Goal: Task Accomplishment & Management: Manage account settings

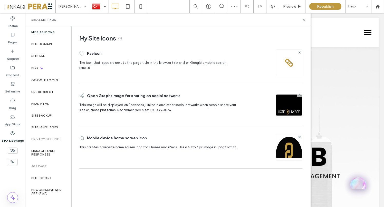
click at [42, 57] on label "Site SSL" at bounding box center [37, 56] width 13 height 4
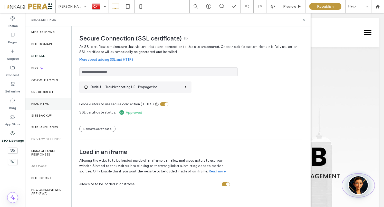
click at [42, 104] on label "Head HTML" at bounding box center [40, 104] width 18 height 4
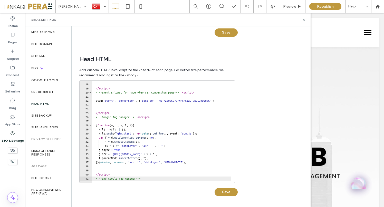
scroll to position [70, 0]
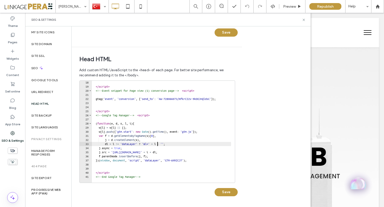
click at [158, 143] on div "</ script > <!-- Event snippet for Page view (1) conversion page --> < script >…" at bounding box center [313, 134] width 442 height 106
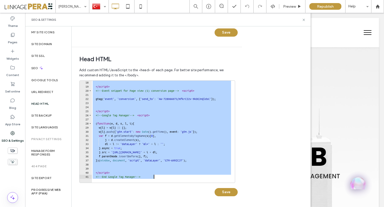
click at [163, 127] on div "</ script > <!-- Event snippet for Page view (1) conversion page --> < script >…" at bounding box center [313, 134] width 442 height 106
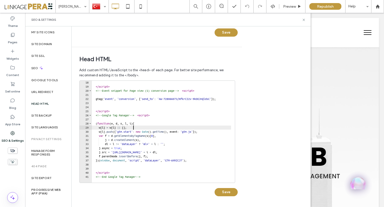
type textarea "**********"
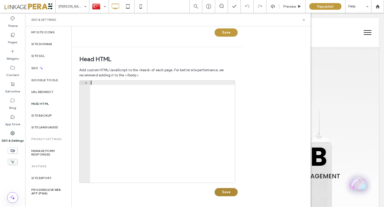
click at [234, 191] on div "Head HTML Add custom HTML/JavaScript to the <head> of each page. For better sit…" at bounding box center [155, 126] width 166 height 159
click at [230, 193] on button "Save" at bounding box center [225, 192] width 23 height 8
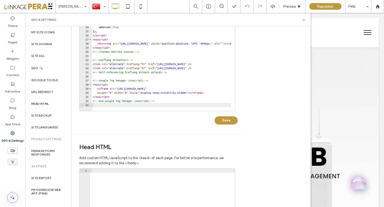
scroll to position [0, 0]
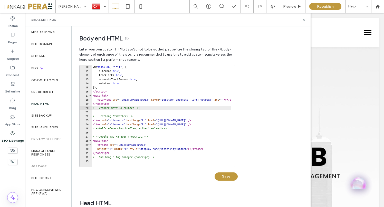
click at [138, 106] on div "ym ( 91466306 , "init" , { clickmap : true , trackLinks : true , accurateTrackB…" at bounding box center [194, 118] width 205 height 106
type textarea "**********"
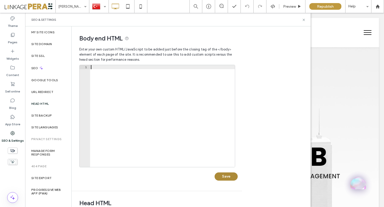
click at [227, 176] on button "Save" at bounding box center [225, 177] width 23 height 8
click at [112, 89] on div at bounding box center [162, 118] width 145 height 106
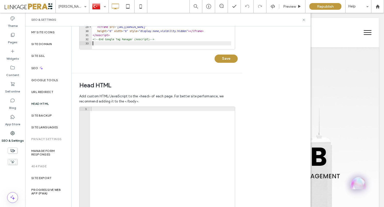
scroll to position [143, 0]
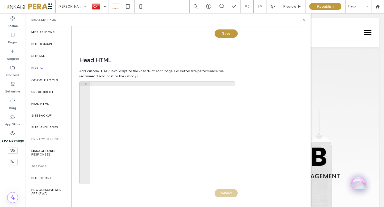
click at [95, 84] on div at bounding box center [162, 135] width 145 height 106
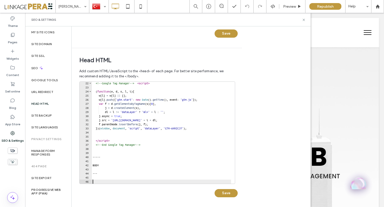
scroll to position [144, 0]
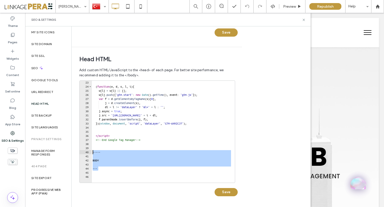
drag, startPoint x: 103, startPoint y: 167, endPoint x: 82, endPoint y: 151, distance: 26.3
click at [82, 151] on div "23 24 25 26 27 28 29 30 31 32 33 34 35 36 37 38 39 40 41 42 43 44 45 46 ( funct…" at bounding box center [157, 132] width 156 height 103
type textarea "*****"
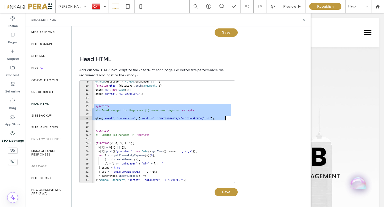
scroll to position [0, 15]
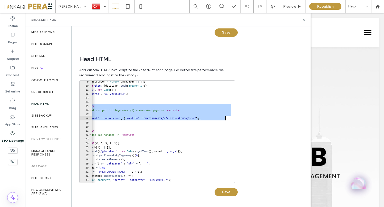
drag, startPoint x: 95, startPoint y: 105, endPoint x: 239, endPoint y: 118, distance: 145.0
click at [239, 118] on div "Head HTML Add custom HTML/JavaScript to the <head> of each page. For better sit…" at bounding box center [157, 126] width 170 height 159
type textarea "**********"
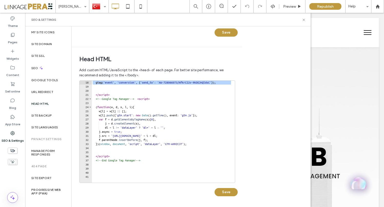
scroll to position [70, 0]
click at [228, 193] on button "Save" at bounding box center [225, 192] width 23 height 8
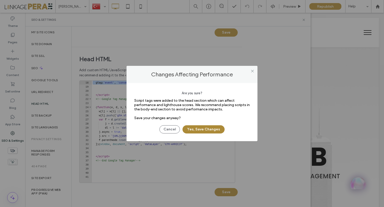
click at [198, 129] on button "Yes, Save Changes" at bounding box center [203, 129] width 42 height 8
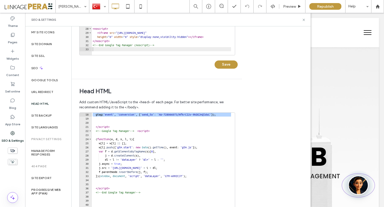
scroll to position [144, 0]
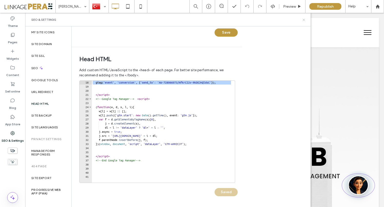
drag, startPoint x: 303, startPoint y: 18, endPoint x: 275, endPoint y: 11, distance: 28.0
click at [303, 18] on icon at bounding box center [304, 20] width 4 height 4
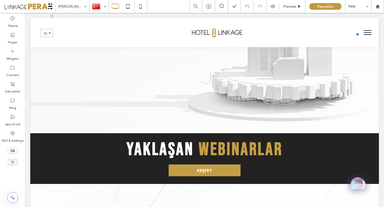
scroll to position [0, 0]
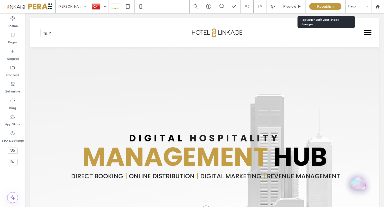
click at [324, 8] on span "Republish" at bounding box center [325, 6] width 17 height 4
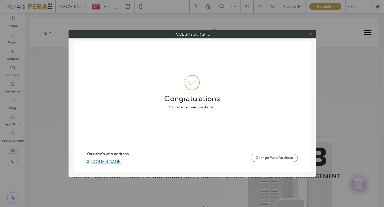
click at [103, 163] on link "www.hotellinkage.com" at bounding box center [106, 161] width 31 height 5
click at [309, 35] on icon at bounding box center [310, 35] width 4 height 4
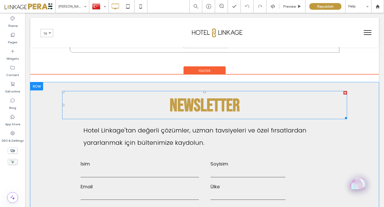
scroll to position [2474, 0]
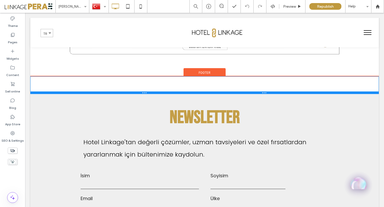
drag, startPoint x: 51, startPoint y: 74, endPoint x: 50, endPoint y: 84, distance: 10.0
click at [50, 92] on div at bounding box center [204, 93] width 348 height 3
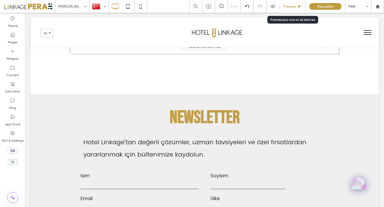
click at [287, 7] on span "Preview" at bounding box center [289, 6] width 13 height 4
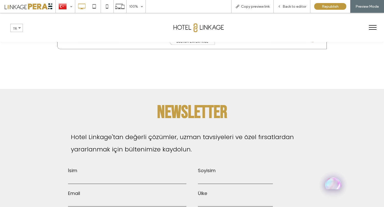
click at [287, 7] on span "Back to editor" at bounding box center [294, 6] width 24 height 4
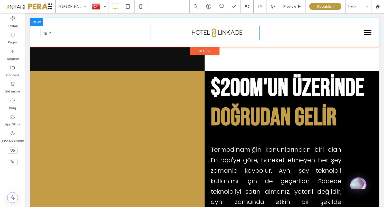
scroll to position [1305, 0]
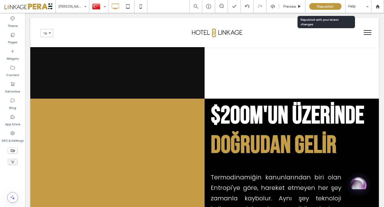
click at [326, 7] on span "Republish" at bounding box center [325, 6] width 17 height 4
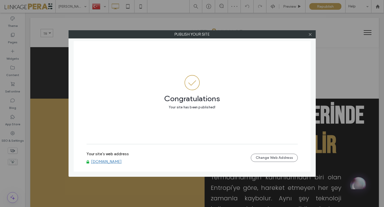
click at [122, 163] on link "[DOMAIN_NAME]" at bounding box center [106, 161] width 31 height 5
click at [312, 34] on div at bounding box center [310, 35] width 8 height 8
click at [309, 34] on icon at bounding box center [310, 35] width 4 height 4
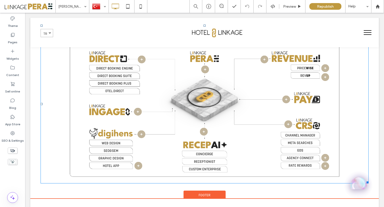
scroll to position [2288, 0]
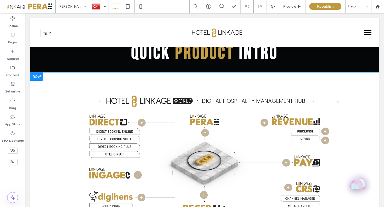
click at [36, 73] on div at bounding box center [36, 77] width 13 height 8
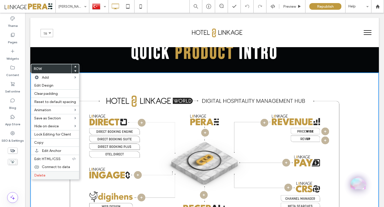
click at [47, 177] on label "Delete" at bounding box center [55, 175] width 42 height 4
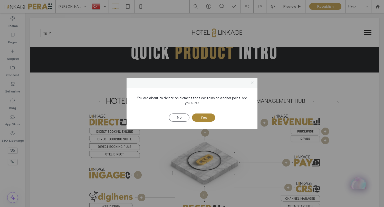
click at [205, 118] on button "Yes" at bounding box center [203, 118] width 23 height 8
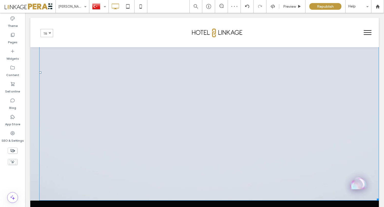
scroll to position [2085, 0]
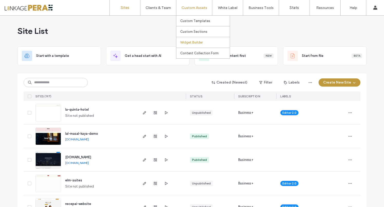
click at [188, 43] on label "Widget Builder" at bounding box center [191, 43] width 23 height 4
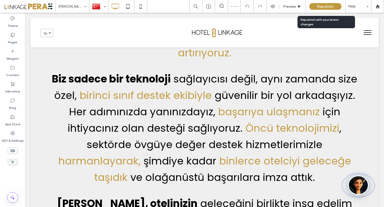
click at [323, 6] on span "Republish" at bounding box center [325, 6] width 17 height 4
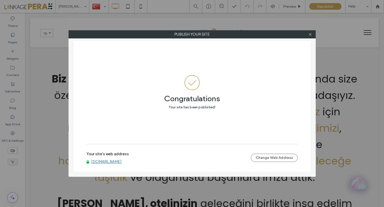
click at [116, 163] on link "www.hotellinkage.com" at bounding box center [106, 161] width 31 height 5
click at [311, 34] on icon at bounding box center [310, 35] width 4 height 4
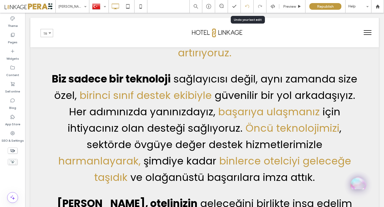
click at [247, 5] on icon at bounding box center [247, 6] width 4 height 4
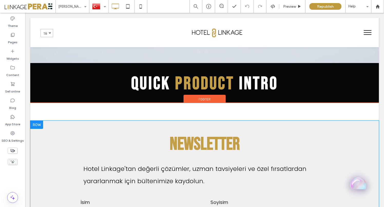
scroll to position [2230, 0]
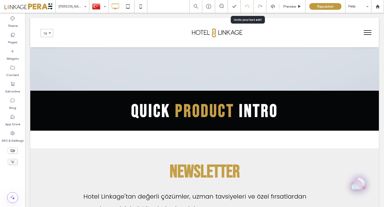
click at [246, 7] on icon at bounding box center [247, 6] width 4 height 4
click at [13, 137] on label "SEO & Settings" at bounding box center [13, 139] width 22 height 7
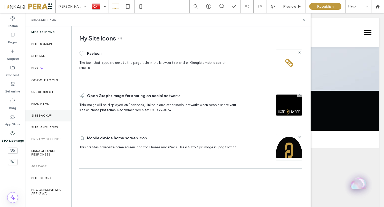
click at [42, 114] on label "Site backup" at bounding box center [41, 116] width 21 height 4
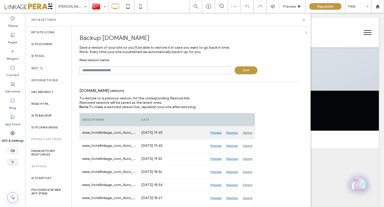
click at [232, 133] on div "Restore" at bounding box center [232, 132] width 16 height 13
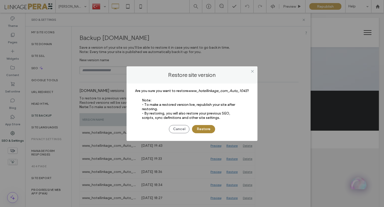
click at [202, 128] on button "Restore" at bounding box center [203, 129] width 23 height 8
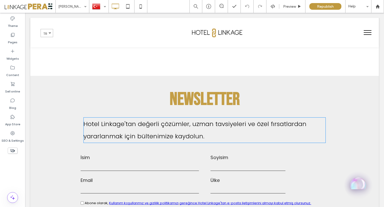
scroll to position [2493, 0]
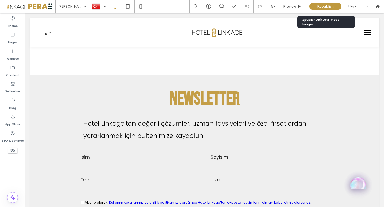
click at [324, 7] on span "Republish" at bounding box center [325, 6] width 17 height 4
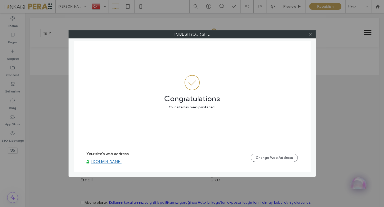
click at [108, 162] on link "[DOMAIN_NAME]" at bounding box center [106, 161] width 31 height 5
click at [311, 34] on icon at bounding box center [310, 35] width 4 height 4
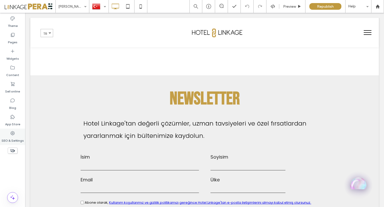
click at [14, 133] on icon at bounding box center [12, 133] width 5 height 5
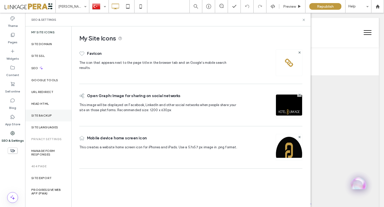
click at [42, 111] on div "Site backup" at bounding box center [48, 116] width 46 height 12
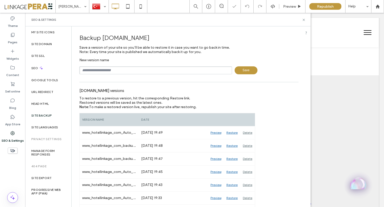
click at [125, 71] on input "text" at bounding box center [155, 70] width 153 height 8
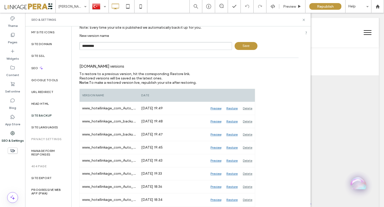
scroll to position [39, 0]
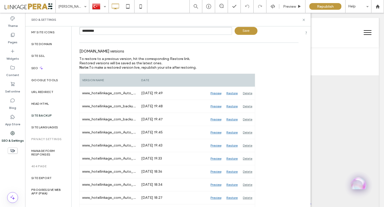
type input "*********"
click at [241, 32] on span "Save" at bounding box center [245, 31] width 23 height 8
click at [304, 19] on icon at bounding box center [304, 20] width 4 height 4
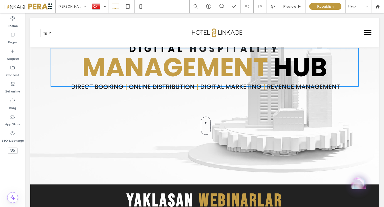
scroll to position [0, 0]
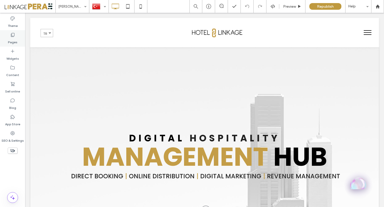
click at [10, 35] on icon at bounding box center [12, 34] width 5 height 5
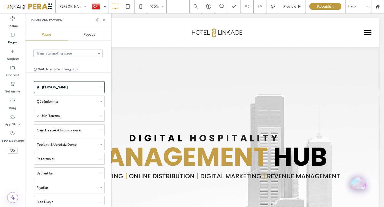
click at [89, 35] on span "Popups" at bounding box center [90, 35] width 12 height 4
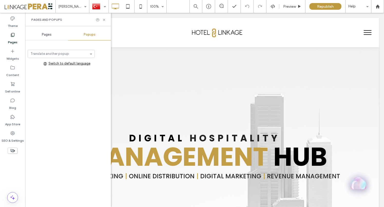
drag, startPoint x: 47, startPoint y: 35, endPoint x: 56, endPoint y: 33, distance: 9.7
click at [47, 35] on span "Pages" at bounding box center [47, 35] width 10 height 4
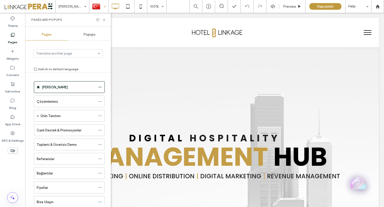
click at [103, 6] on div at bounding box center [98, 6] width 19 height 12
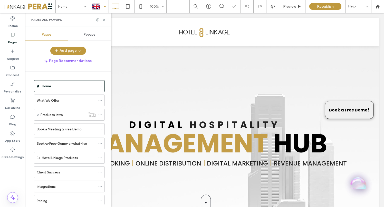
click at [90, 34] on span "Popups" at bounding box center [90, 35] width 12 height 4
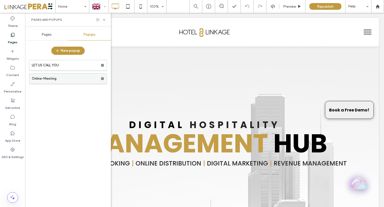
click at [57, 80] on label "Online-Meeting" at bounding box center [66, 79] width 69 height 10
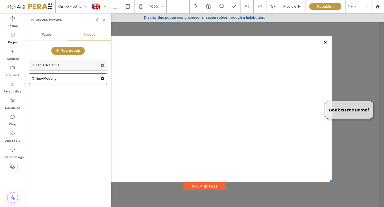
click at [66, 66] on label "LET US CALL YOU" at bounding box center [66, 65] width 69 height 10
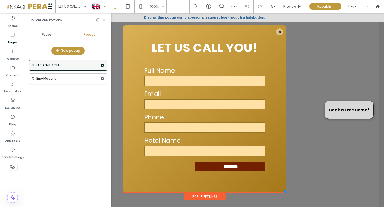
click at [102, 65] on use at bounding box center [102, 65] width 3 height 3
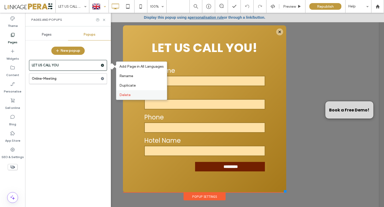
click at [125, 96] on span "Delete" at bounding box center [124, 95] width 11 height 4
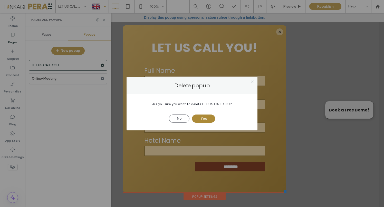
click at [209, 121] on button "Yes" at bounding box center [203, 119] width 23 height 8
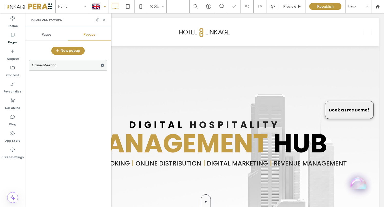
click at [101, 65] on icon at bounding box center [103, 66] width 4 height 4
drag, startPoint x: 105, startPoint y: 19, endPoint x: 85, endPoint y: 12, distance: 21.3
click at [105, 19] on icon at bounding box center [104, 20] width 4 height 4
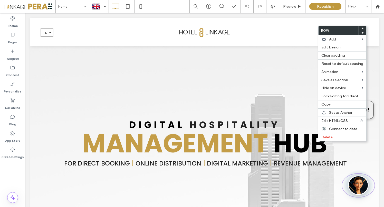
click at [230, 93] on div at bounding box center [205, 82] width 308 height 58
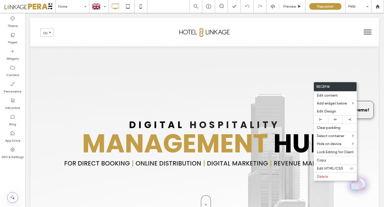
drag, startPoint x: 239, startPoint y: 47, endPoint x: 215, endPoint y: 66, distance: 30.7
click at [239, 47] on div "DIGITAL HOSPITALITY MANAGEMENT HUB FOR DIRECT BOOKING | ONLINE DISTRIBUTION | D…" at bounding box center [205, 150] width 308 height 209
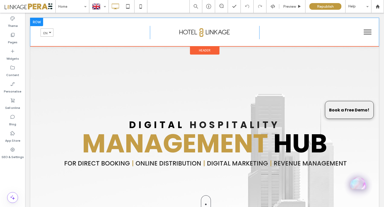
click at [69, 21] on div "English en Türkçe tr Click To Paste Click To Paste Click To Paste Click To Paste" at bounding box center [204, 32] width 348 height 28
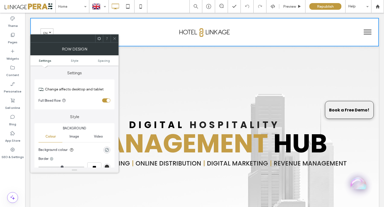
click at [114, 39] on use at bounding box center [114, 38] width 3 height 3
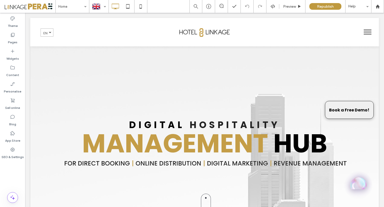
click at [275, 3] on div "Preview Republish Help" at bounding box center [286, 6] width 194 height 13
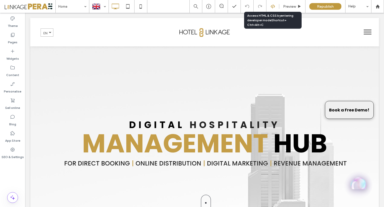
click at [271, 7] on icon at bounding box center [272, 6] width 5 height 5
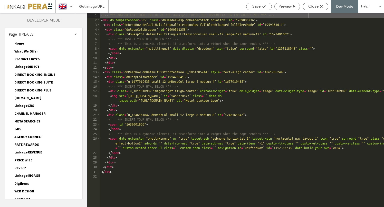
click at [189, 177] on div "<!-- *** ADD OR EDIT HTML INSIDE OF THE dmRespCol DIVS, SEE DOCUMENTATION FOR G…" at bounding box center [285, 115] width 371 height 204
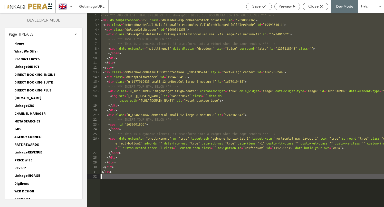
click at [19, 42] on span "Home" at bounding box center [19, 43] width 10 height 5
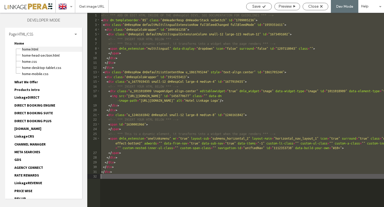
click at [30, 49] on span "Home.HTML" at bounding box center [52, 49] width 60 height 5
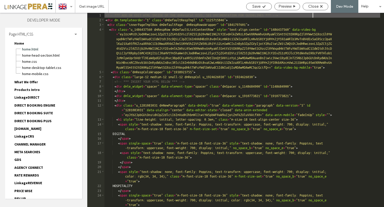
click at [27, 32] on span "Page HTML/CSS" at bounding box center [21, 34] width 24 height 5
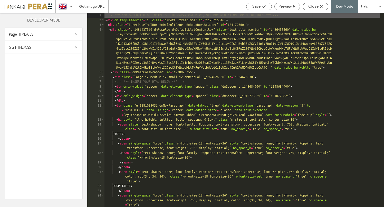
click at [27, 32] on span "Page HTML/CSS" at bounding box center [21, 34] width 24 height 5
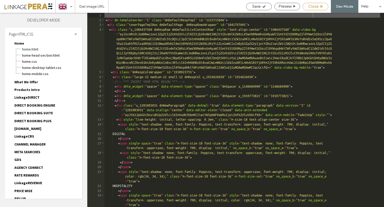
click at [316, 7] on span "Close" at bounding box center [313, 6] width 10 height 5
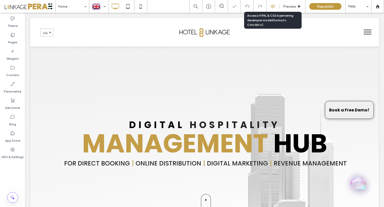
click at [271, 7] on icon at bounding box center [272, 6] width 5 height 5
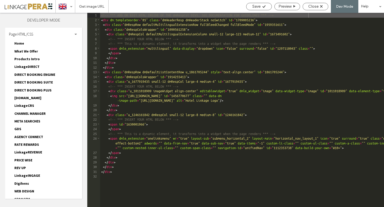
click at [166, 173] on div "<!-- *** ADD OR EDIT HTML INSIDE OF THE dmRespCol DIVS, SEE DOCUMENTATION FOR G…" at bounding box center [285, 115] width 371 height 204
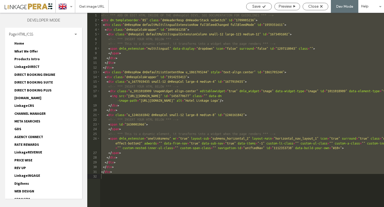
click at [20, 43] on span "Home" at bounding box center [19, 43] width 10 height 5
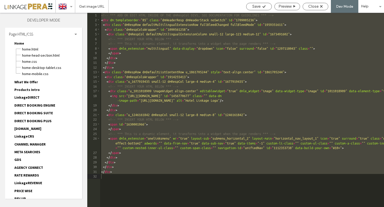
click at [232, 82] on div "<!-- *** ADD OR EDIT HTML INSIDE OF THE dmRespCol DIVS, SEE DOCUMENTATION FOR G…" at bounding box center [285, 115] width 371 height 204
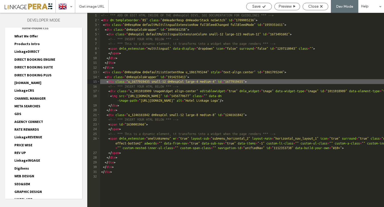
scroll to position [271, 0]
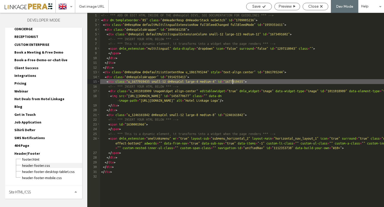
click at [36, 166] on span "header-footer.CSS" at bounding box center [52, 165] width 60 height 5
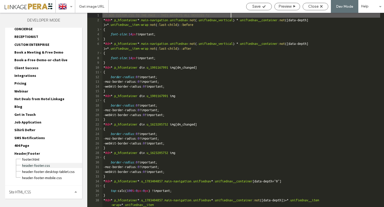
click at [35, 166] on span "header-footer.CSS" at bounding box center [52, 165] width 60 height 5
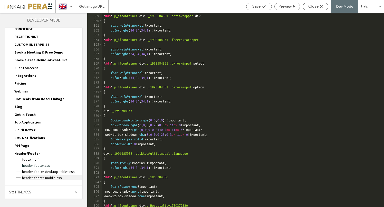
scroll to position [4477, 0]
click at [52, 173] on span "header-footer-desktop-tablet.CSS" at bounding box center [52, 171] width 60 height 5
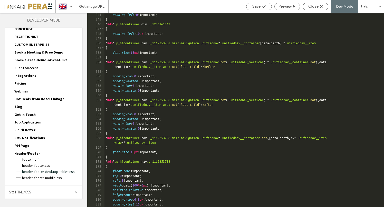
scroll to position [1657, 0]
click at [315, 9] on div "Close" at bounding box center [315, 6] width 26 height 7
click at [314, 7] on span "Close" at bounding box center [313, 6] width 10 height 5
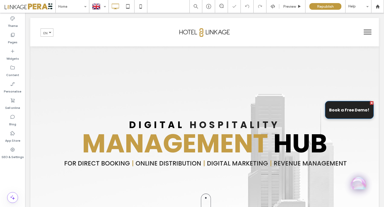
click at [340, 115] on span "Book a Free Demo!" at bounding box center [349, 110] width 44 height 12
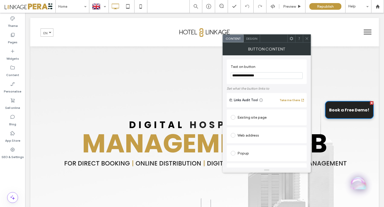
click at [369, 103] on div at bounding box center [371, 103] width 4 height 4
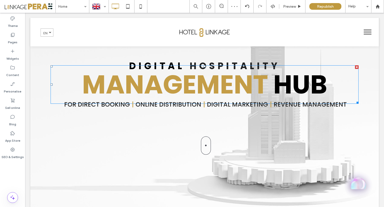
scroll to position [0, 0]
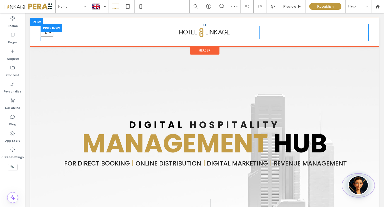
click at [68, 34] on div "English en Türkçe tr Click To Paste" at bounding box center [95, 33] width 109 height 14
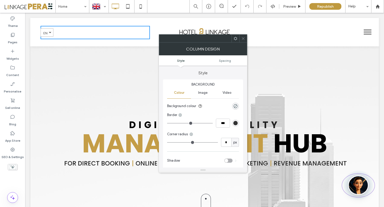
click at [84, 33] on div "English en Türkçe tr Click To Paste" at bounding box center [95, 33] width 109 height 14
click at [163, 29] on div "Click To Paste" at bounding box center [204, 33] width 109 height 14
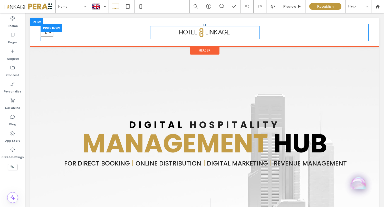
click at [276, 35] on div "Click To Paste" at bounding box center [313, 33] width 109 height 14
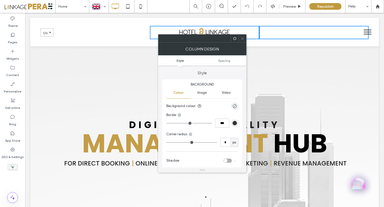
click at [242, 38] on icon at bounding box center [242, 39] width 4 height 4
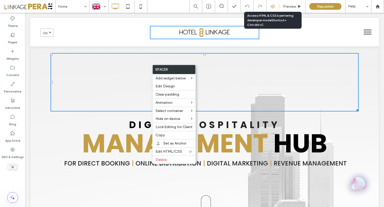
click at [272, 5] on icon at bounding box center [272, 6] width 5 height 5
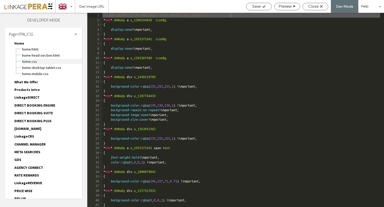
click at [36, 61] on span "Home.CSS" at bounding box center [52, 61] width 60 height 5
click at [34, 61] on span "Home.CSS" at bounding box center [52, 61] width 60 height 5
click at [261, 85] on div "/* ADD CUSTOM CSS TO THE PAGE - THIS AFFECTS ALL DEVICES */ * #dm * .dmBody a .…" at bounding box center [240, 115] width 277 height 204
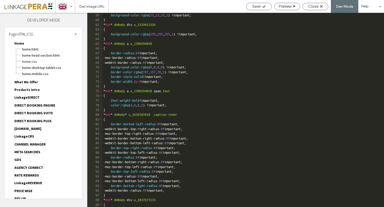
scroll to position [0, 0]
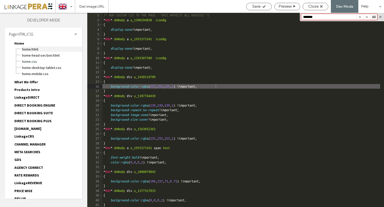
type input "*******"
click at [29, 49] on span "Home.HTML" at bounding box center [52, 49] width 60 height 5
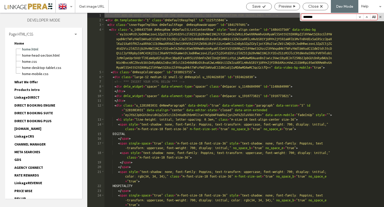
click at [324, 16] on input "*******" at bounding box center [328, 17] width 55 height 6
click at [33, 61] on span "Home.CSS" at bounding box center [52, 61] width 60 height 5
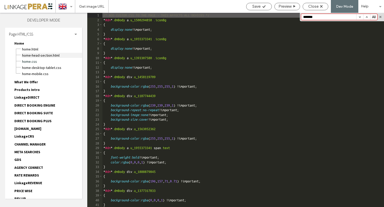
click at [38, 54] on span "Home-head-section.html" at bounding box center [52, 55] width 60 height 5
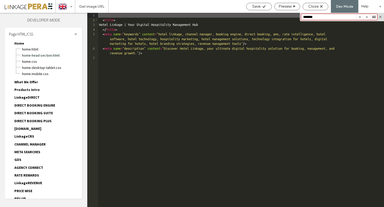
click at [330, 18] on input "*******" at bounding box center [328, 17] width 55 height 6
click at [40, 73] on span "Home-mobile.CSS" at bounding box center [52, 73] width 60 height 5
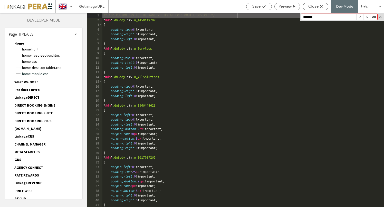
click at [323, 17] on input "*******" at bounding box center [328, 17] width 55 height 6
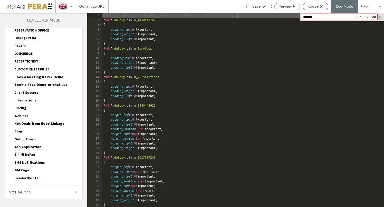
click at [26, 175] on span "Header/Footer" at bounding box center [25, 177] width 30 height 5
click at [39, 191] on span "header-footer.CSS" at bounding box center [52, 190] width 60 height 5
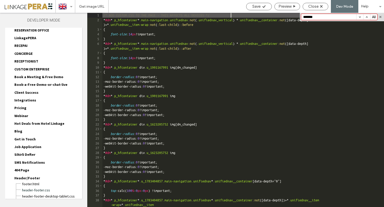
click at [324, 18] on input "*******" at bounding box center [328, 17] width 55 height 6
drag, startPoint x: 324, startPoint y: 18, endPoint x: 276, endPoint y: 16, distance: 47.7
click at [277, 16] on div "** 1 2 3 4 5 6 7 8 9 10 11 12 13 14 15 16 17 18 19 20 21 22 23 24 25 26 27 28 2…" at bounding box center [235, 110] width 296 height 194
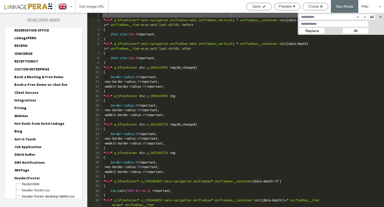
paste input "*******"
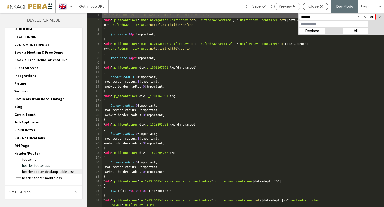
click at [48, 170] on span "header-footer-desktop-tablet.CSS" at bounding box center [52, 171] width 60 height 5
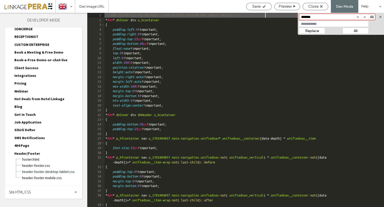
click at [318, 16] on input "*******" at bounding box center [326, 17] width 55 height 6
paste input "*******"
type input "**********"
paste input "*******"
type input "*******"
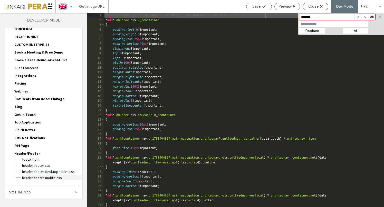
click at [44, 178] on span "header-footer-mobile.CSS" at bounding box center [52, 177] width 60 height 5
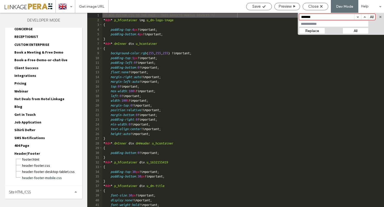
click at [381, 16] on button "button" at bounding box center [380, 17] width 4 height 4
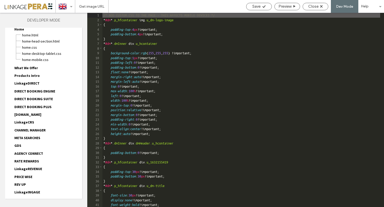
scroll to position [0, 0]
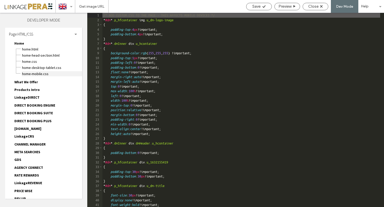
click at [38, 73] on span "Home-mobile.CSS" at bounding box center [52, 73] width 60 height 5
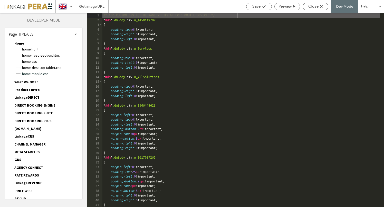
click at [31, 44] on div "Home Home.HTML Home-head-section.html Home.CSS Home-desktop-tablet.CSS Home-mob…" at bounding box center [46, 59] width 72 height 36
click at [32, 49] on span "Home.HTML" at bounding box center [52, 49] width 60 height 5
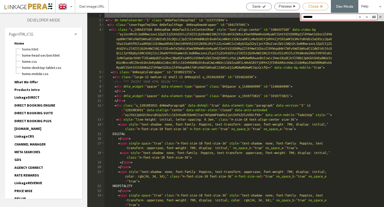
click at [315, 9] on div "Close" at bounding box center [315, 6] width 26 height 7
click at [316, 7] on span "Close" at bounding box center [313, 6] width 10 height 5
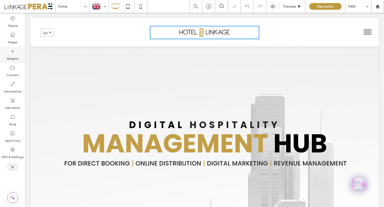
click at [15, 55] on label "Widgets" at bounding box center [12, 57] width 13 height 7
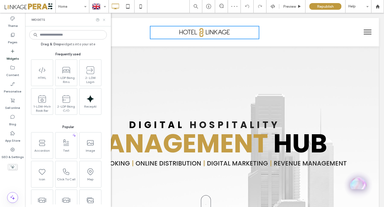
click at [103, 19] on icon at bounding box center [104, 20] width 4 height 4
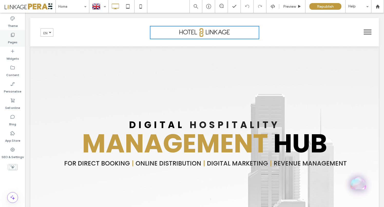
click at [8, 41] on div "Pages" at bounding box center [12, 38] width 25 height 16
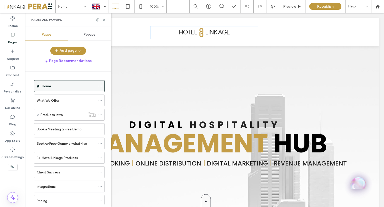
click at [99, 86] on icon at bounding box center [100, 86] width 4 height 4
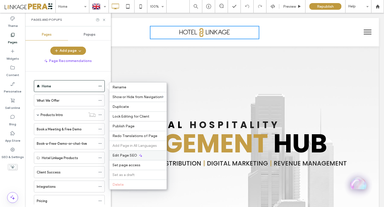
click at [140, 155] on icon at bounding box center [140, 156] width 4 height 4
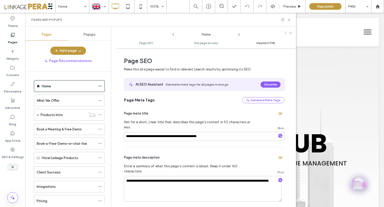
click at [258, 44] on span "Header HTML" at bounding box center [265, 43] width 19 height 4
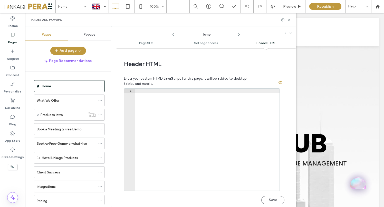
click at [192, 117] on div at bounding box center [207, 144] width 145 height 110
click at [12, 152] on icon at bounding box center [12, 149] width 5 height 5
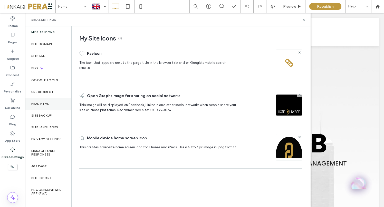
click at [41, 108] on div "Head HTML" at bounding box center [48, 104] width 46 height 12
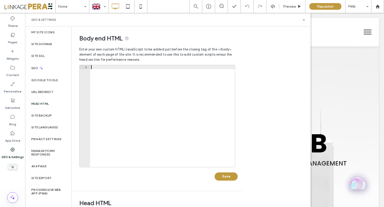
click at [144, 104] on div at bounding box center [162, 120] width 145 height 110
click at [304, 21] on icon at bounding box center [304, 20] width 4 height 4
click at [304, 21] on div "English en Türkçe tr Click To Paste Click To Paste Click To Paste Click To Paste" at bounding box center [204, 32] width 348 height 28
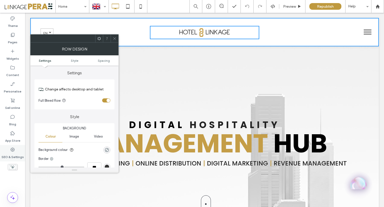
click at [10, 146] on div "SEO & Settings" at bounding box center [12, 153] width 25 height 16
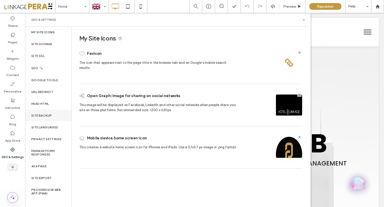
click at [45, 111] on div "Site backup" at bounding box center [48, 116] width 46 height 12
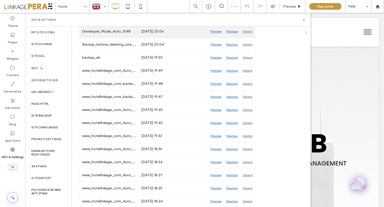
scroll to position [102, 0]
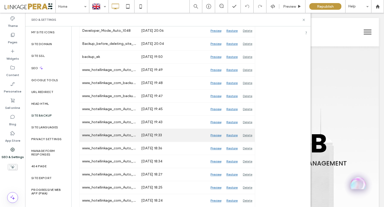
click at [216, 135] on div "Preview" at bounding box center [216, 135] width 16 height 13
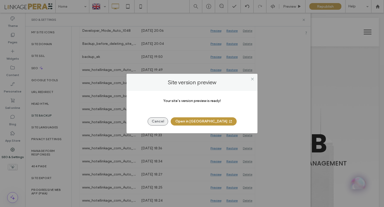
click at [168, 121] on button "Cancel" at bounding box center [157, 121] width 21 height 8
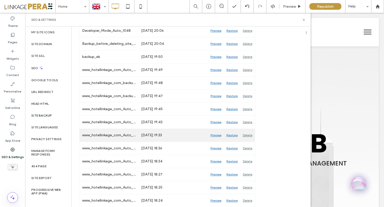
click at [231, 135] on div "Restore" at bounding box center [232, 135] width 16 height 13
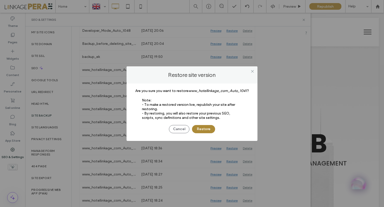
click at [205, 129] on button "Restore" at bounding box center [203, 129] width 23 height 8
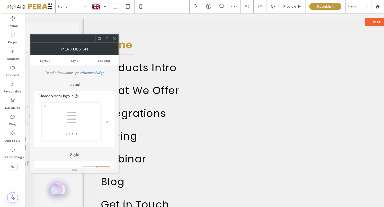
scroll to position [51, 0]
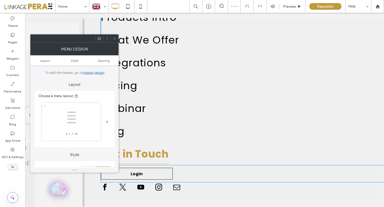
click at [151, 156] on span "Get in Touch" at bounding box center [135, 154] width 68 height 20
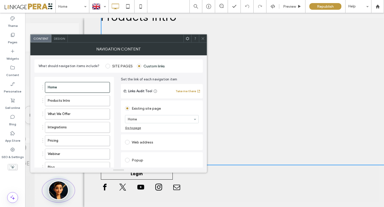
click at [202, 38] on icon at bounding box center [203, 39] width 4 height 4
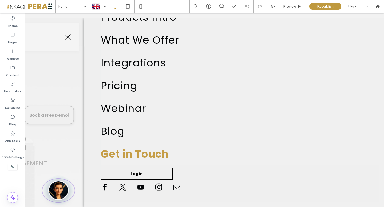
click at [154, 155] on span "Get in Touch" at bounding box center [135, 154] width 68 height 20
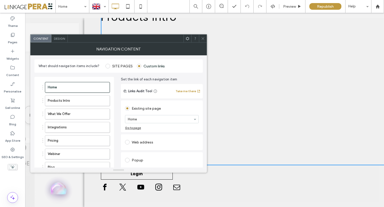
click at [202, 39] on icon at bounding box center [203, 39] width 4 height 4
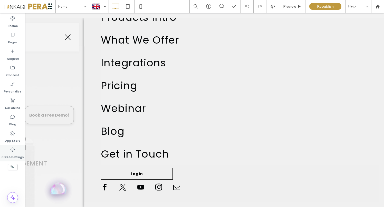
click at [13, 153] on label "SEO & Settings" at bounding box center [13, 155] width 22 height 7
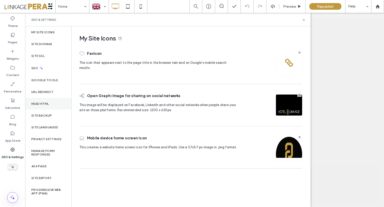
click at [43, 105] on label "Head HTML" at bounding box center [40, 104] width 18 height 4
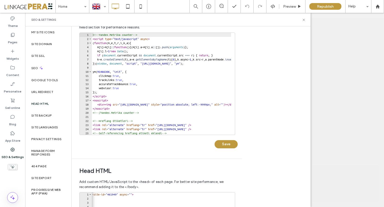
scroll to position [31, 0]
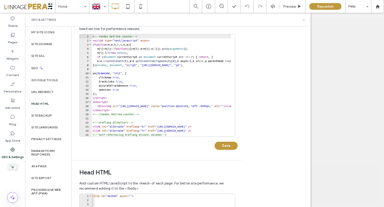
click at [302, 19] on icon at bounding box center [304, 20] width 4 height 4
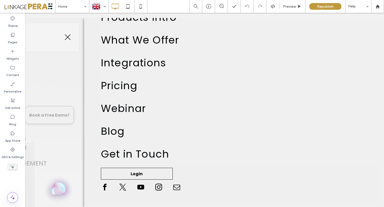
click at [68, 38] on button "menu" at bounding box center [67, 37] width 13 height 13
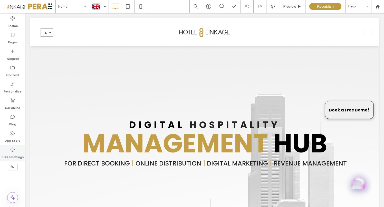
click at [17, 153] on label "SEO & Settings" at bounding box center [13, 155] width 22 height 7
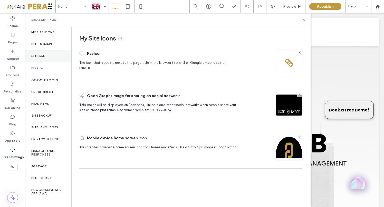
click at [39, 58] on div "Site SSL" at bounding box center [48, 56] width 46 height 12
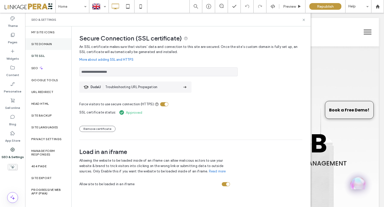
click at [39, 44] on label "Site Domain" at bounding box center [41, 44] width 21 height 4
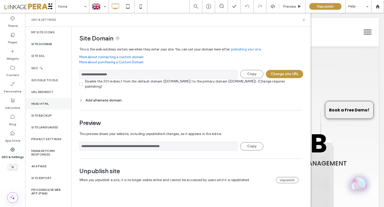
click at [44, 102] on div "Head HTML" at bounding box center [48, 104] width 46 height 12
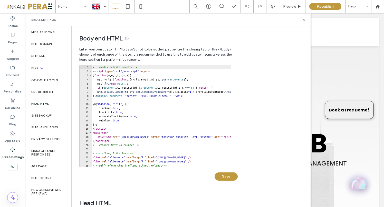
click at [181, 114] on div "<!-- Yandex.Metrika counter --> < script type = "text/javascript" async > ( fun…" at bounding box center [194, 120] width 205 height 110
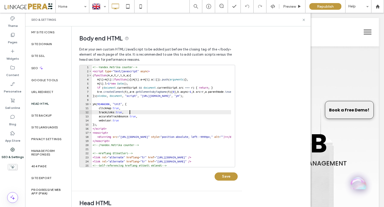
type textarea "**********"
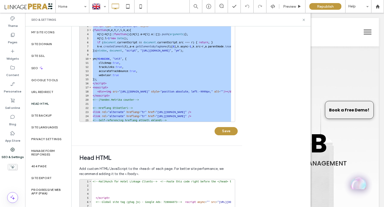
scroll to position [86, 0]
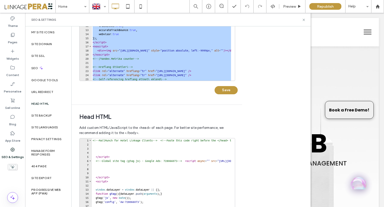
click at [195, 174] on div "<!-- MailMunch for Hotel Linkage Clients --> <!-- Paste this code right before …" at bounding box center [313, 191] width 442 height 106
type textarea "**********"
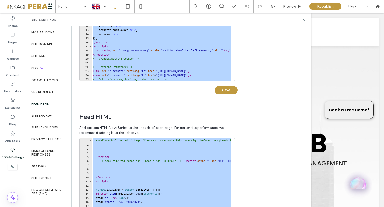
click at [161, 149] on div "<!-- MailMunch for Hotel Linkage Clients --> <!-- Paste this code right before …" at bounding box center [313, 191] width 442 height 106
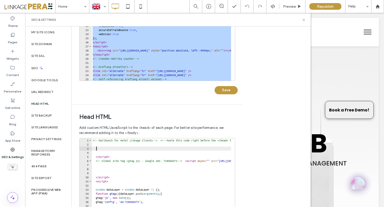
type textarea "**********"
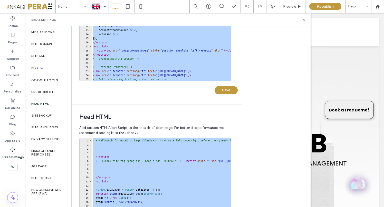
click at [138, 152] on div "<!-- MailMunch for Hotel Linkage Clients --> <!-- Paste this code right before …" at bounding box center [313, 191] width 442 height 106
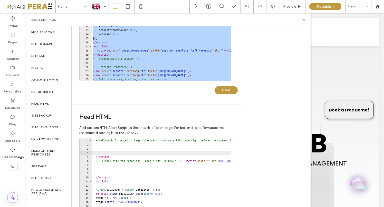
click at [137, 170] on div "<!-- MailMunch for Hotel Linkage Clients --> <!-- Paste this code right before …" at bounding box center [313, 191] width 442 height 106
type textarea "**********"
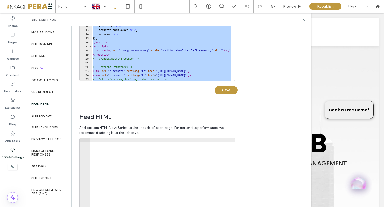
paste textarea "**********"
type textarea "**********"
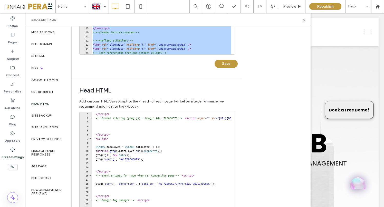
scroll to position [144, 0]
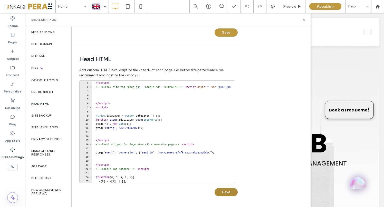
click at [231, 191] on button "Save" at bounding box center [225, 192] width 23 height 8
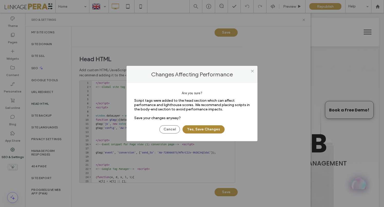
click at [203, 130] on button "Yes, Save Changes" at bounding box center [203, 129] width 42 height 8
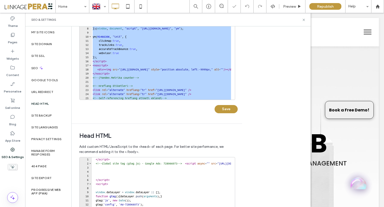
scroll to position [30, 0]
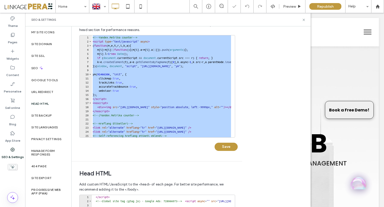
click at [185, 118] on div "<!-- Yandex.Metrika counter --> < script type = "text/javascript" async > ( fun…" at bounding box center [194, 88] width 205 height 106
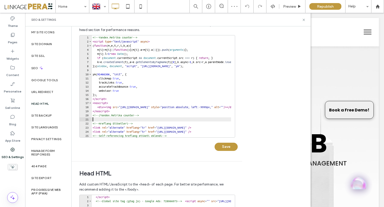
click at [185, 118] on div "<!-- Yandex.Metrika counter --> < script type = "text/javascript" async > ( fun…" at bounding box center [194, 88] width 205 height 106
type textarea "**********"
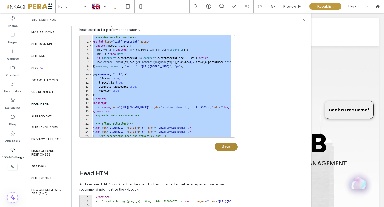
click at [225, 147] on button "Save" at bounding box center [225, 147] width 23 height 8
click at [304, 19] on icon at bounding box center [304, 20] width 4 height 4
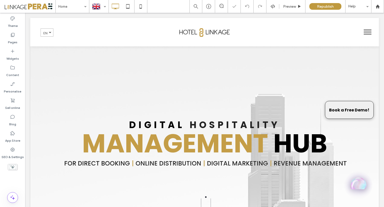
scroll to position [0, 0]
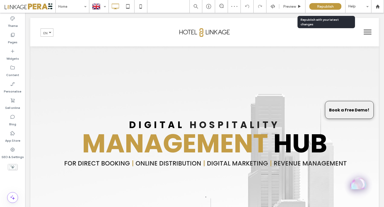
click at [325, 8] on span "Republish" at bounding box center [325, 6] width 17 height 4
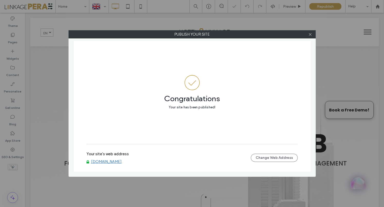
click at [120, 162] on link "[DOMAIN_NAME]" at bounding box center [106, 161] width 31 height 5
click at [310, 35] on icon at bounding box center [310, 35] width 4 height 4
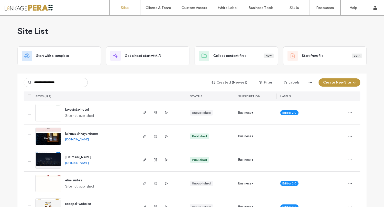
type input "**********"
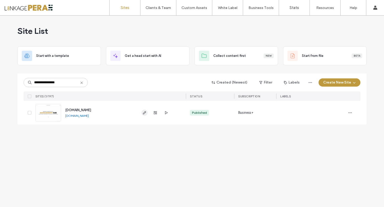
click at [143, 112] on icon "button" at bounding box center [144, 113] width 4 height 4
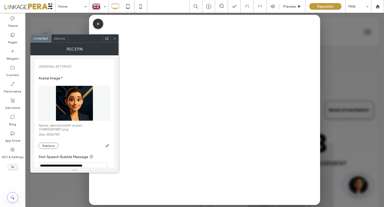
click at [61, 41] on div "Design" at bounding box center [59, 39] width 16 height 8
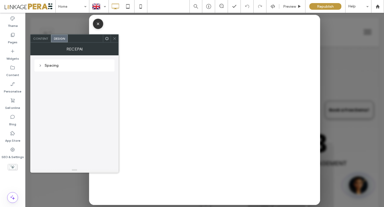
click at [48, 43] on div "RecepAI" at bounding box center [74, 49] width 88 height 13
click at [40, 38] on span "Content" at bounding box center [40, 39] width 15 height 4
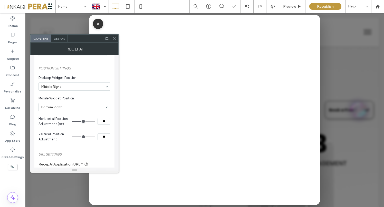
scroll to position [133, 0]
click at [114, 39] on use at bounding box center [114, 38] width 3 height 3
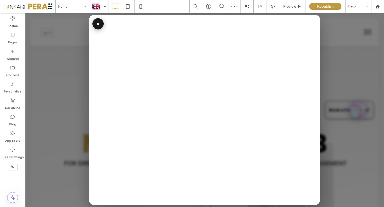
click at [97, 24] on button "×" at bounding box center [97, 23] width 11 height 11
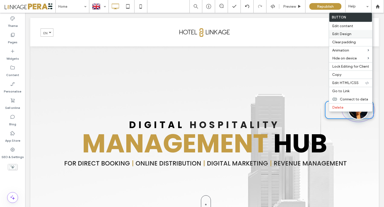
click at [344, 36] on span "Edit Design" at bounding box center [341, 34] width 19 height 4
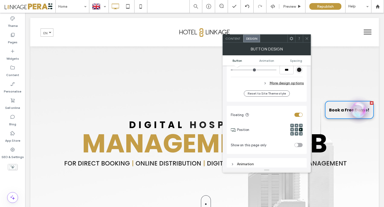
scroll to position [167, 0]
click at [301, 133] on use at bounding box center [300, 133] width 1 height 1
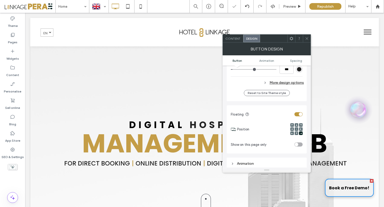
drag, startPoint x: 308, startPoint y: 39, endPoint x: 308, endPoint y: 47, distance: 8.2
click at [308, 39] on icon at bounding box center [307, 39] width 4 height 4
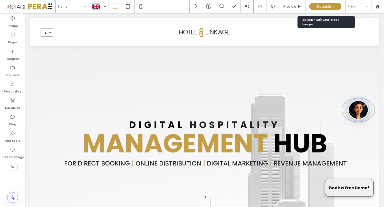
click at [326, 4] on span "Republish" at bounding box center [325, 6] width 17 height 4
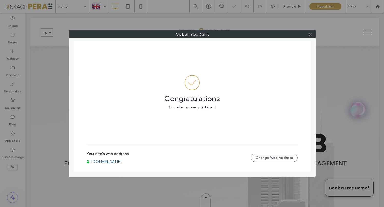
click at [106, 162] on link "[DOMAIN_NAME]" at bounding box center [106, 161] width 31 height 5
click at [311, 35] on use at bounding box center [309, 34] width 3 height 3
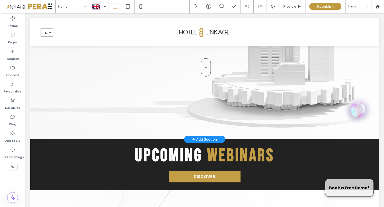
scroll to position [0, 0]
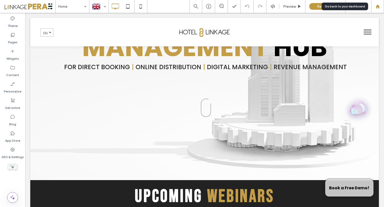
click at [376, 8] on div at bounding box center [377, 6] width 13 height 13
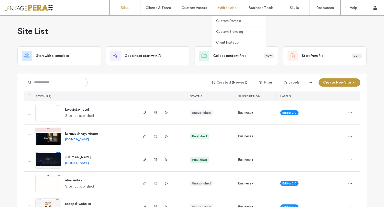
click at [222, 8] on label "White Label" at bounding box center [227, 8] width 19 height 4
click at [189, 43] on label "Widget Builder" at bounding box center [191, 43] width 23 height 4
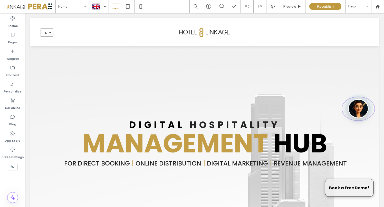
click at [357, 105] on img "Open RecepAI Assistant" at bounding box center [358, 108] width 21 height 19
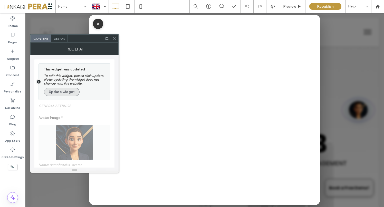
click at [58, 92] on button "Update widget" at bounding box center [62, 92] width 36 height 8
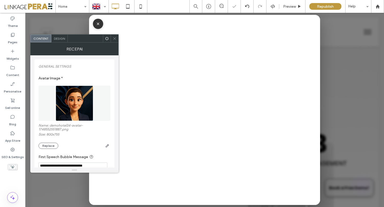
click at [115, 40] on icon at bounding box center [115, 39] width 4 height 4
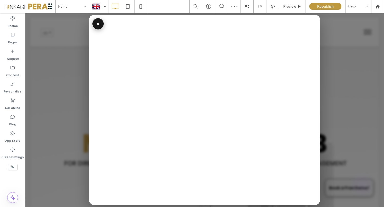
click at [93, 24] on button "×" at bounding box center [97, 23] width 11 height 11
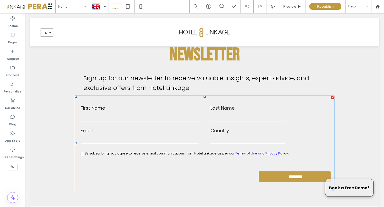
scroll to position [2172, 0]
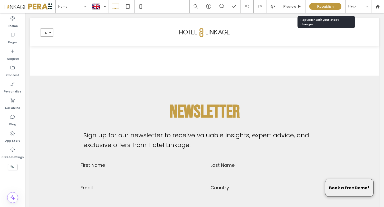
click at [328, 5] on span "Republish" at bounding box center [325, 6] width 17 height 4
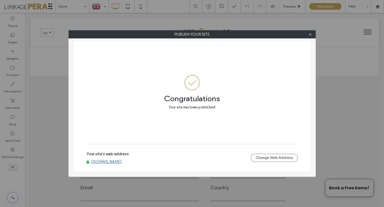
click at [312, 34] on div at bounding box center [310, 35] width 8 height 8
click at [309, 35] on icon at bounding box center [310, 35] width 4 height 4
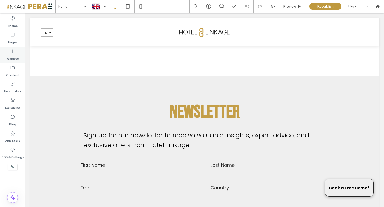
click at [13, 55] on label "Widgets" at bounding box center [12, 57] width 13 height 7
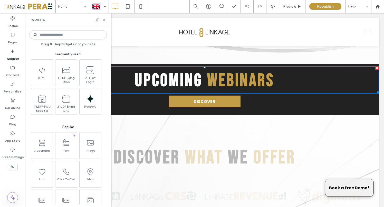
scroll to position [216, 0]
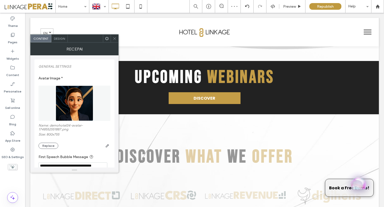
click at [114, 38] on icon at bounding box center [115, 39] width 4 height 4
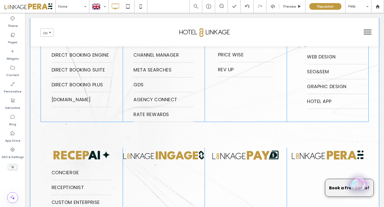
scroll to position [372, 0]
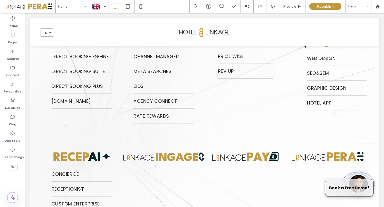
click at [358, 174] on div "Open RecepAI Assistant" at bounding box center [358, 184] width 28 height 28
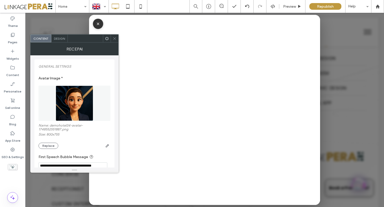
click at [58, 41] on div "Design" at bounding box center [59, 39] width 16 height 8
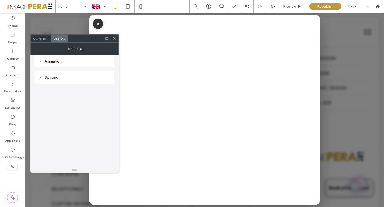
click at [39, 42] on div "Content" at bounding box center [41, 39] width 21 height 8
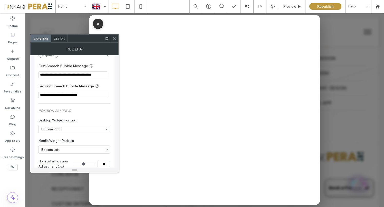
scroll to position [104, 0]
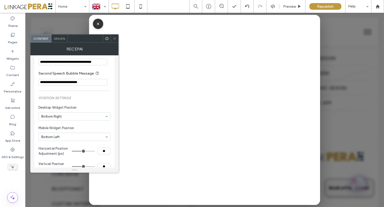
click at [57, 39] on span "Design" at bounding box center [59, 39] width 11 height 4
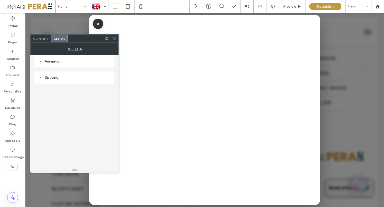
click at [38, 41] on div "Content" at bounding box center [41, 39] width 21 height 8
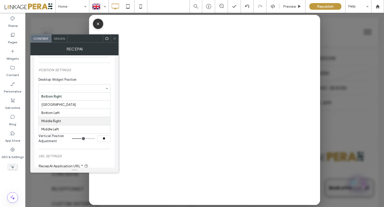
scroll to position [132, 0]
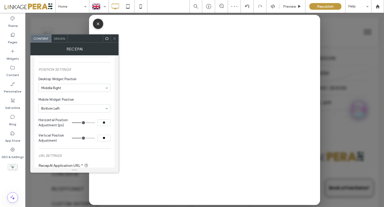
click at [114, 38] on icon at bounding box center [115, 39] width 4 height 4
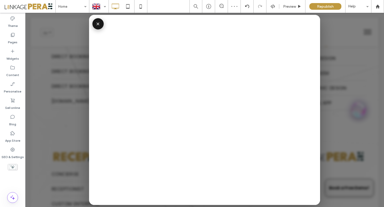
click at [96, 24] on button "×" at bounding box center [97, 23] width 11 height 11
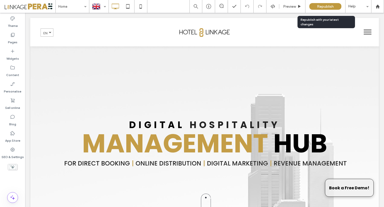
click at [322, 9] on div "Republish" at bounding box center [325, 6] width 32 height 7
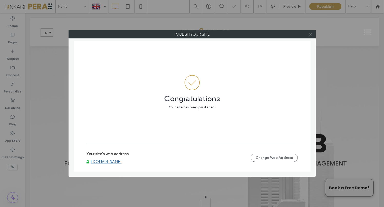
click at [103, 161] on link "[DOMAIN_NAME]" at bounding box center [106, 161] width 31 height 5
click at [311, 34] on icon at bounding box center [310, 35] width 4 height 4
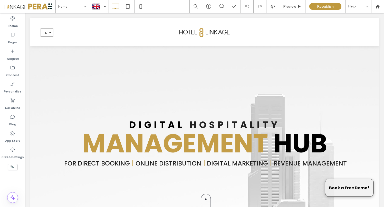
click at [364, 34] on button "menu" at bounding box center [367, 31] width 13 height 13
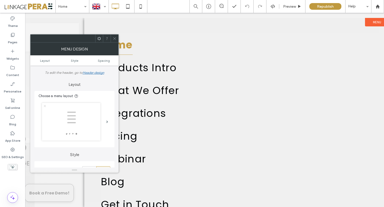
click at [115, 40] on icon at bounding box center [115, 39] width 4 height 4
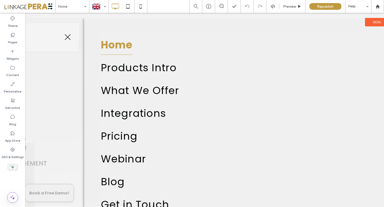
click at [69, 38] on button "menu" at bounding box center [67, 37] width 13 height 13
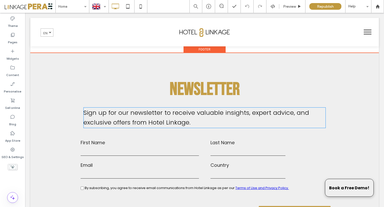
scroll to position [2151, 0]
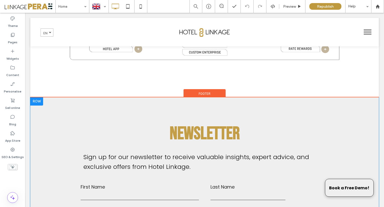
click at [39, 101] on div at bounding box center [36, 101] width 13 height 8
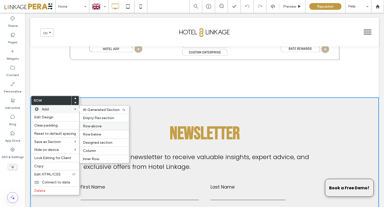
click at [96, 127] on span "Row above" at bounding box center [92, 126] width 19 height 4
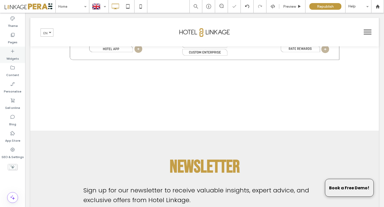
click at [12, 55] on label "Widgets" at bounding box center [12, 57] width 13 height 7
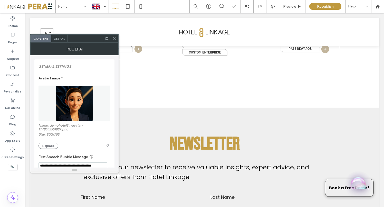
click at [113, 40] on icon at bounding box center [115, 39] width 4 height 4
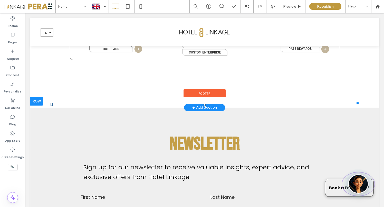
click at [353, 183] on img "Open RecepAI Assistant" at bounding box center [358, 183] width 21 height 19
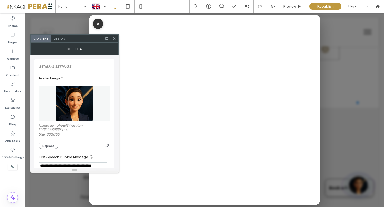
click at [60, 40] on span "Design" at bounding box center [59, 39] width 11 height 4
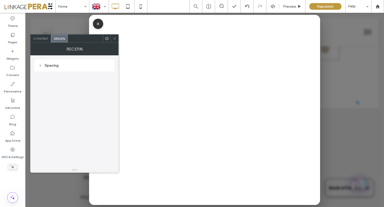
click at [42, 39] on span "Content" at bounding box center [40, 39] width 15 height 4
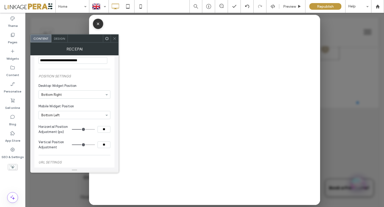
scroll to position [124, 0]
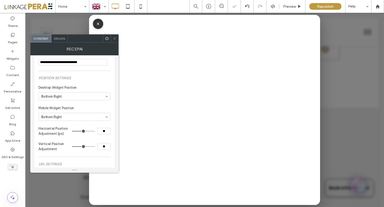
click at [114, 40] on span at bounding box center [115, 39] width 4 height 8
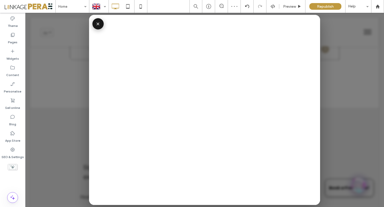
click at [94, 24] on button "×" at bounding box center [97, 23] width 11 height 11
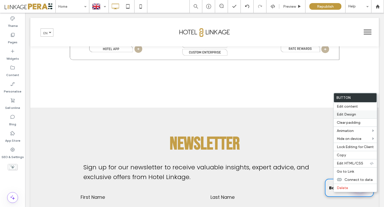
click at [350, 115] on span "Edit Design" at bounding box center [345, 114] width 19 height 4
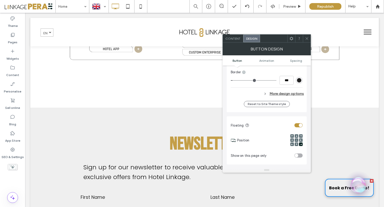
scroll to position [159, 0]
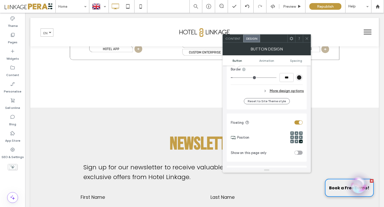
click at [301, 137] on use at bounding box center [300, 138] width 1 height 2
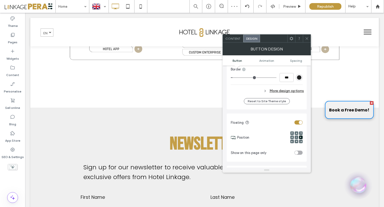
click at [307, 39] on icon at bounding box center [307, 39] width 4 height 4
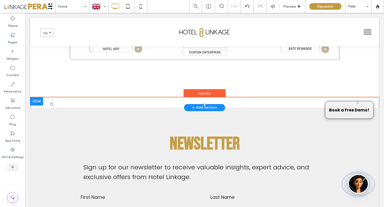
click at [354, 176] on img "Open RecepAI Assistant" at bounding box center [358, 183] width 21 height 19
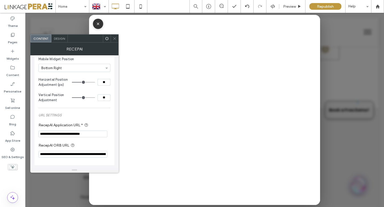
scroll to position [176, 0]
drag, startPoint x: 41, startPoint y: 133, endPoint x: 18, endPoint y: 131, distance: 22.7
click at [18, 131] on body ".wqwq-1{fill:#231f20;} .cls-1q, .cls-2q { fill-rule: evenodd; } .cls-2q { fill:…" at bounding box center [192, 103] width 384 height 207
paste input "RecepAI Application URL *"
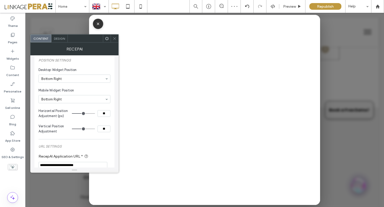
scroll to position [141, 0]
type input "**********"
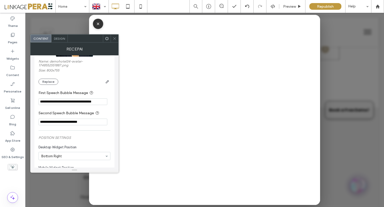
scroll to position [68, 0]
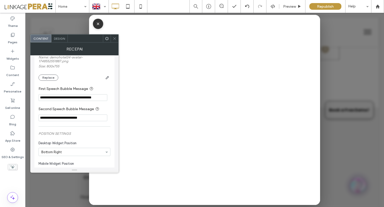
click at [92, 97] on input "**********" at bounding box center [72, 97] width 69 height 7
paste input "**********"
type input "**********"
click at [76, 120] on input "**********" at bounding box center [72, 118] width 69 height 7
paste input "**********"
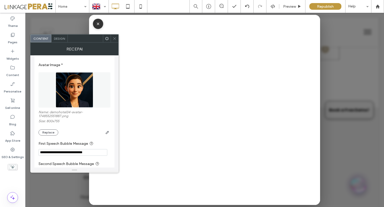
scroll to position [0, 0]
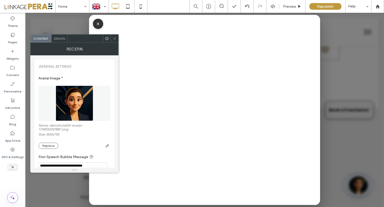
type input "**********"
click at [115, 39] on use at bounding box center [114, 38] width 3 height 3
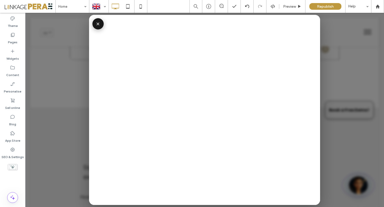
click at [97, 25] on button "×" at bounding box center [97, 23] width 11 height 11
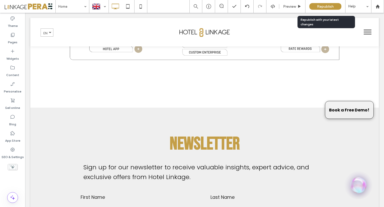
click at [323, 7] on span "Republish" at bounding box center [325, 6] width 17 height 4
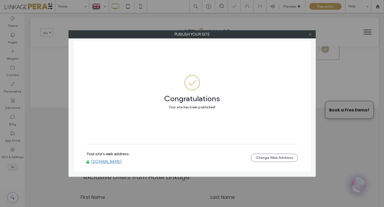
click at [311, 36] on icon at bounding box center [310, 35] width 4 height 4
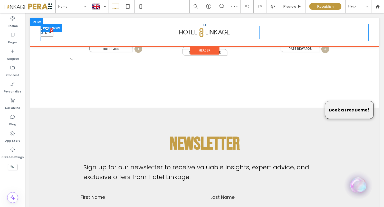
click at [49, 34] on link "English en" at bounding box center [47, 32] width 13 height 8
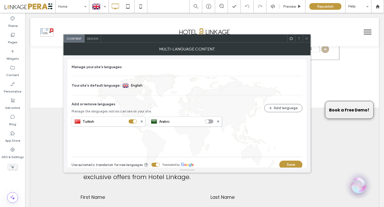
click at [307, 43] on div "Multi-language Content" at bounding box center [186, 49] width 247 height 13
click at [305, 38] on icon at bounding box center [306, 39] width 4 height 4
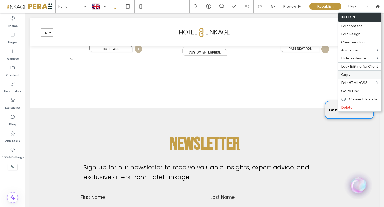
click at [359, 75] on label "Copy" at bounding box center [359, 75] width 37 height 4
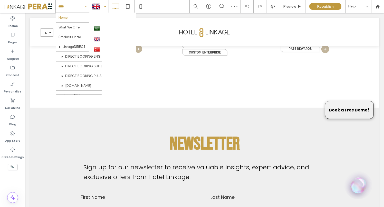
click at [101, 7] on div at bounding box center [98, 6] width 19 height 12
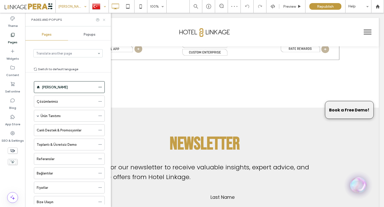
click at [105, 20] on icon at bounding box center [104, 20] width 4 height 4
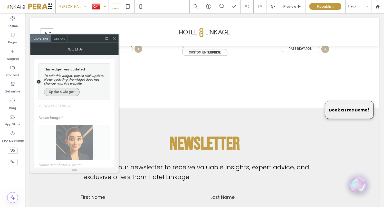
click at [54, 95] on button "Update widget" at bounding box center [62, 92] width 36 height 8
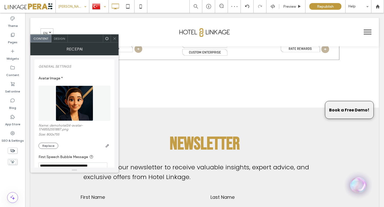
click at [115, 40] on span at bounding box center [115, 39] width 4 height 8
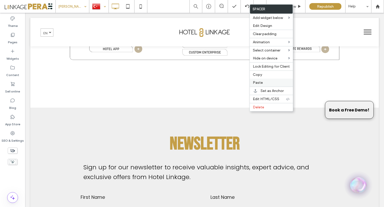
click at [262, 85] on label "Paste" at bounding box center [271, 83] width 37 height 4
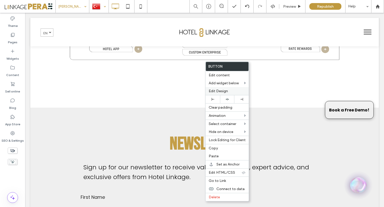
click at [223, 90] on span "Edit Design" at bounding box center [217, 91] width 19 height 4
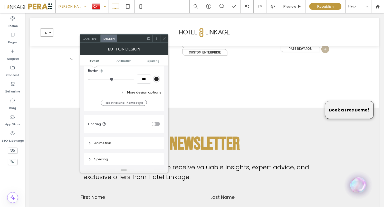
scroll to position [169, 0]
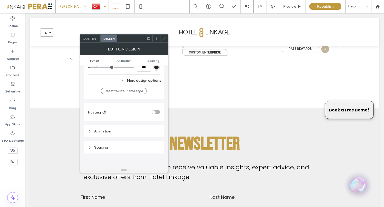
click at [152, 112] on div "toggle" at bounding box center [156, 112] width 8 height 4
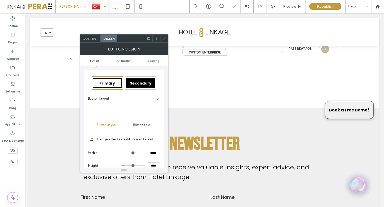
scroll to position [207, 0]
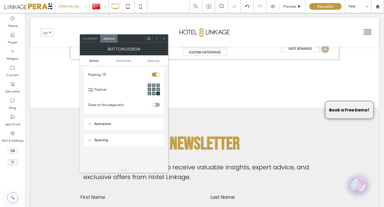
click at [158, 89] on use at bounding box center [157, 90] width 1 height 2
click at [94, 41] on div "Content" at bounding box center [90, 39] width 21 height 8
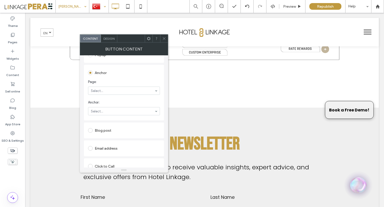
scroll to position [99, 0]
type input "**********"
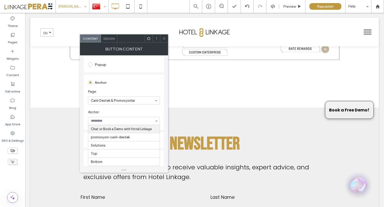
scroll to position [88, 0]
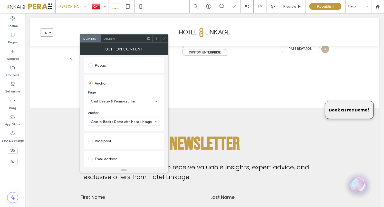
click at [165, 39] on icon at bounding box center [164, 39] width 4 height 4
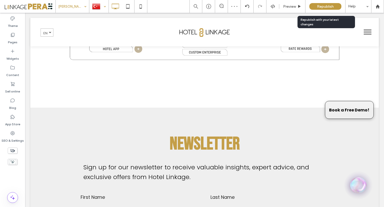
click at [321, 7] on span "Republish" at bounding box center [325, 6] width 17 height 4
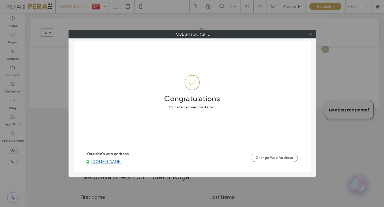
click at [122, 162] on link "[DOMAIN_NAME]" at bounding box center [106, 161] width 31 height 5
click at [310, 34] on icon at bounding box center [310, 35] width 4 height 4
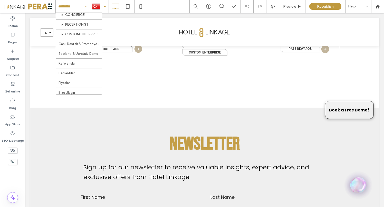
scroll to position [287, 0]
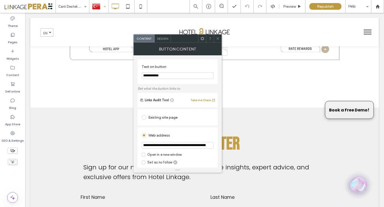
click at [204, 148] on input "**********" at bounding box center [178, 145] width 72 height 7
paste input "**********"
type input "**********"
click at [143, 156] on span at bounding box center [144, 155] width 4 height 4
click at [197, 165] on div "Set as no follow" at bounding box center [178, 162] width 72 height 5
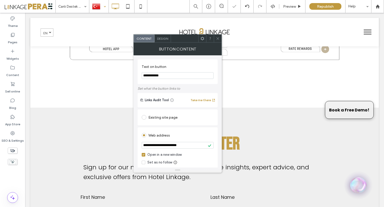
click at [218, 39] on use at bounding box center [217, 38] width 3 height 3
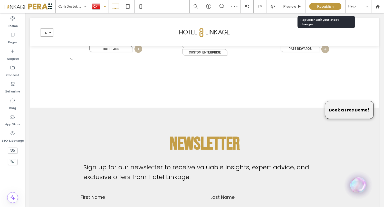
click at [319, 7] on span "Republish" at bounding box center [325, 6] width 17 height 4
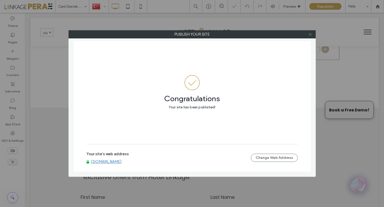
click at [311, 34] on icon at bounding box center [310, 35] width 4 height 4
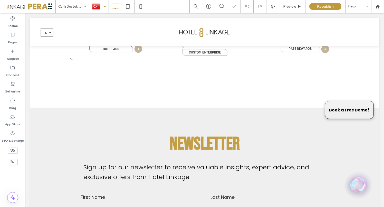
click at [104, 5] on div at bounding box center [98, 6] width 19 height 12
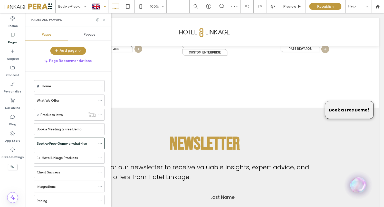
click at [104, 20] on use at bounding box center [104, 20] width 2 height 2
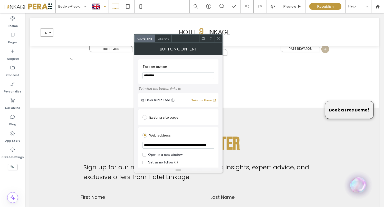
click at [171, 145] on input "**********" at bounding box center [178, 145] width 72 height 7
paste input "**********"
type input "**********"
click at [218, 38] on icon at bounding box center [218, 39] width 4 height 4
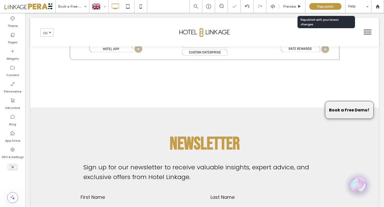
click at [331, 5] on span "Republish" at bounding box center [325, 6] width 17 height 4
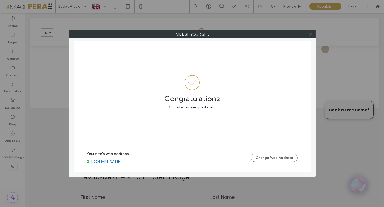
click at [310, 35] on icon at bounding box center [310, 35] width 4 height 4
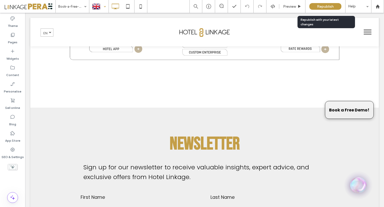
click at [330, 5] on span "Republish" at bounding box center [325, 6] width 17 height 4
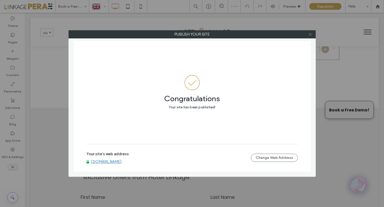
click at [310, 35] on icon at bounding box center [310, 35] width 4 height 4
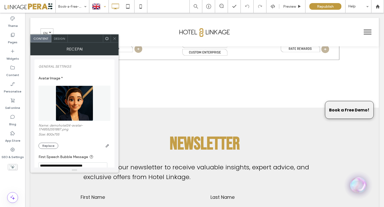
click at [115, 38] on icon at bounding box center [115, 39] width 4 height 4
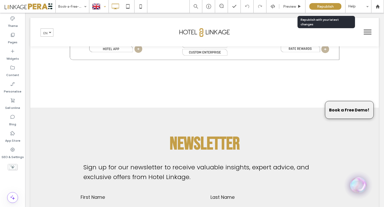
click at [316, 6] on div "Republish" at bounding box center [325, 6] width 32 height 7
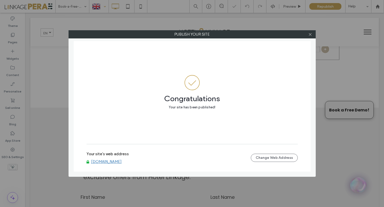
click at [115, 162] on link "[DOMAIN_NAME]" at bounding box center [106, 161] width 31 height 5
click at [308, 34] on div at bounding box center [310, 35] width 8 height 8
click at [311, 35] on icon at bounding box center [310, 35] width 4 height 4
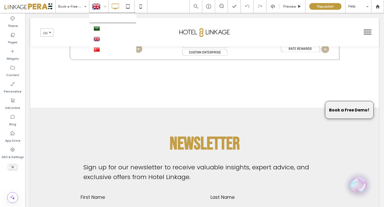
click at [96, 4] on div at bounding box center [98, 6] width 19 height 12
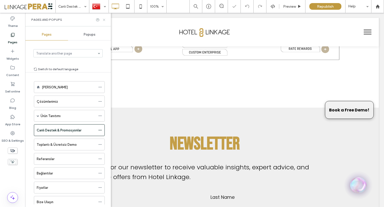
click at [103, 18] on icon at bounding box center [104, 20] width 4 height 4
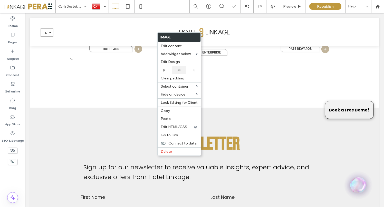
click at [180, 71] on icon at bounding box center [178, 69] width 3 height 3
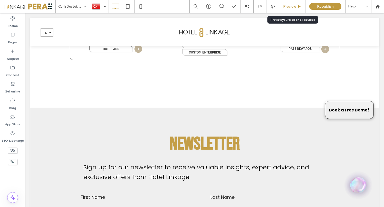
click at [285, 4] on span "Preview" at bounding box center [289, 6] width 13 height 4
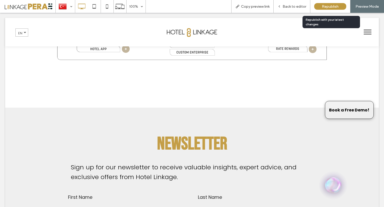
click at [328, 6] on span "Republish" at bounding box center [330, 6] width 17 height 4
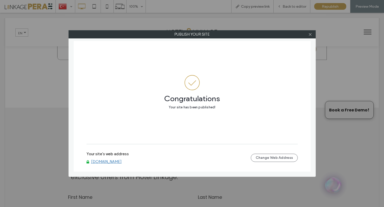
click at [116, 164] on link "www.hotellinkage.com" at bounding box center [106, 161] width 31 height 5
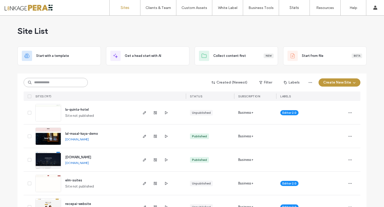
click at [49, 80] on input at bounding box center [56, 82] width 64 height 9
type input "**********"
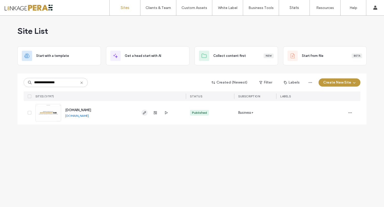
click at [144, 113] on icon "button" at bounding box center [144, 113] width 4 height 4
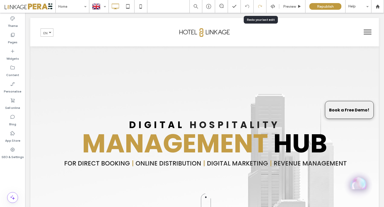
click at [265, 3] on div at bounding box center [259, 6] width 13 height 13
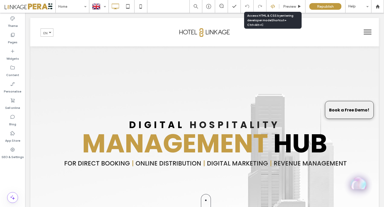
click at [274, 5] on icon at bounding box center [272, 6] width 5 height 5
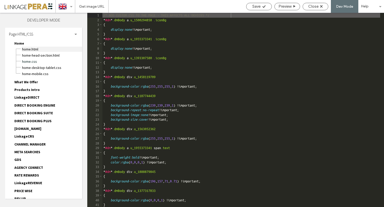
click at [33, 51] on span "Home.HTML" at bounding box center [52, 49] width 60 height 5
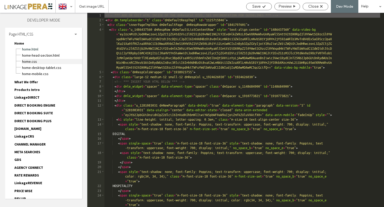
click at [32, 61] on span "Home.CSS" at bounding box center [52, 61] width 60 height 5
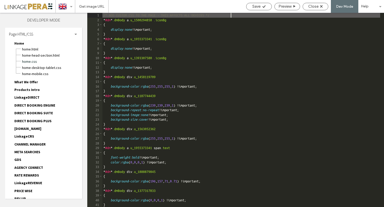
click at [243, 100] on div "/* ADD CUSTOM CSS TO THE PAGE - THIS AFFECTS ALL DEVICES */ * #dm * .dmBody a .…" at bounding box center [240, 115] width 277 height 204
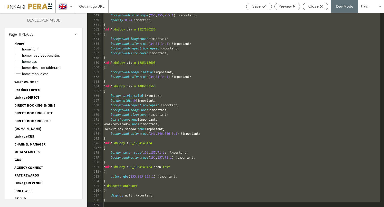
scroll to position [3411, 0]
drag, startPoint x: 39, startPoint y: 49, endPoint x: 42, endPoint y: 50, distance: 2.9
click at [38, 49] on span "Home.HTML" at bounding box center [52, 49] width 60 height 5
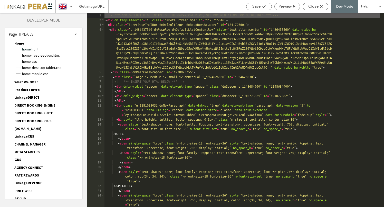
click at [201, 96] on div "<!-- *** ADD OR EDIT HTML INSIDE OF THE dmRespCol DIVS, SEE DOCUMENTATION FOR G…" at bounding box center [241, 117] width 275 height 209
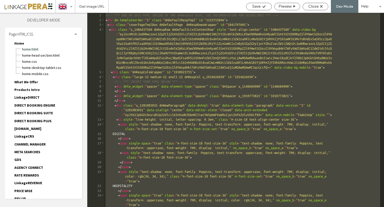
click at [187, 96] on div "<!-- *** ADD OR EDIT HTML INSIDE OF THE dmRespCol DIVS, SEE DOCUMENTATION FOR G…" at bounding box center [241, 117] width 275 height 209
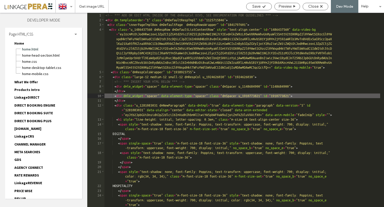
click at [45, 58] on div "Home.CSS" at bounding box center [52, 61] width 60 height 6
click at [48, 55] on span "Home-head-section.html" at bounding box center [52, 55] width 60 height 5
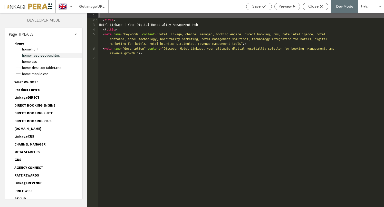
click at [48, 55] on span "Home-head-section.html" at bounding box center [52, 55] width 60 height 5
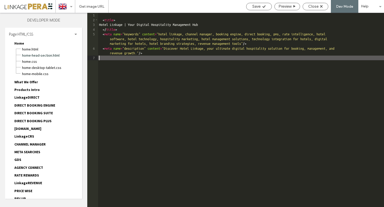
click at [204, 81] on div "< title > Hotel Linkage | Your Digital Hospitality Management Hub </ title > < …" at bounding box center [241, 115] width 286 height 204
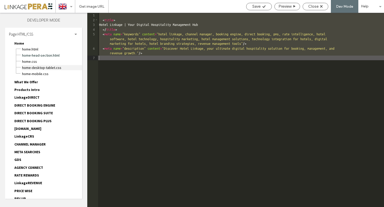
click at [54, 66] on span "Home-desktop-tablet.CSS" at bounding box center [52, 67] width 60 height 5
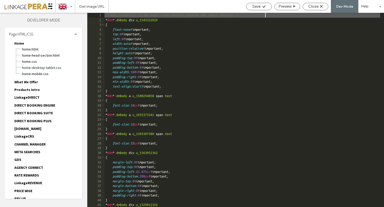
click at [197, 113] on div "/* ADD CUSTOM CSS TO THE PAGE - THIS AFFECTS DESKTOP AND TABLET DEVICES */ * #d…" at bounding box center [241, 115] width 275 height 204
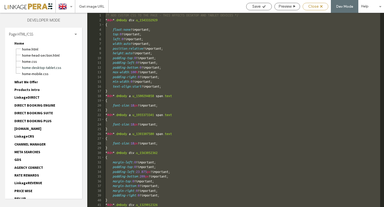
click at [317, 7] on span "Close" at bounding box center [313, 6] width 10 height 5
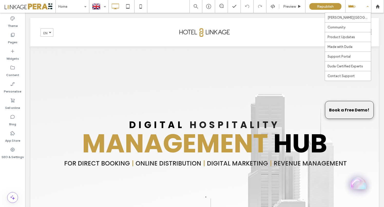
click at [362, 7] on div "Help" at bounding box center [358, 6] width 26 height 13
